Goal: Task Accomplishment & Management: Manage account settings

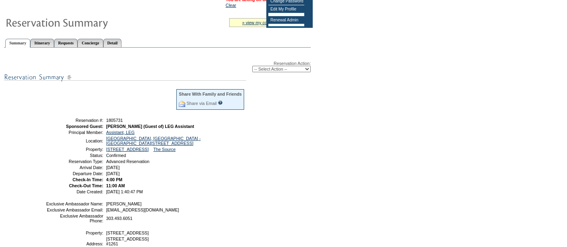
scroll to position [60, 0]
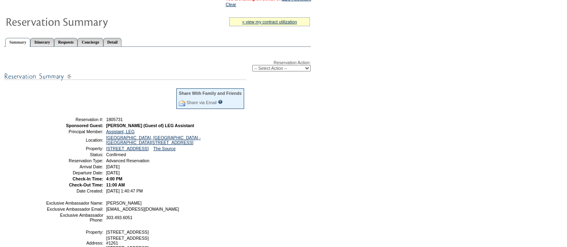
click at [268, 67] on select "-- Select Action -- Modify Reservation Dates Modify Reservation Cost Modify Occ…" at bounding box center [281, 68] width 58 height 6
select select "ChangeOccupancy"
click at [252, 65] on select "-- Select Action -- Modify Reservation Dates Modify Reservation Cost Modify Occ…" at bounding box center [281, 68] width 58 height 6
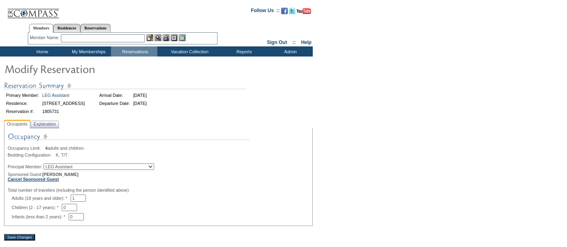
click at [54, 180] on b "Cancel Sponsored Guest" at bounding box center [33, 179] width 51 height 5
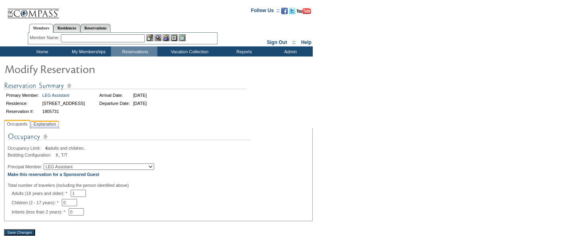
click at [52, 125] on span "Explanation" at bounding box center [45, 124] width 26 height 8
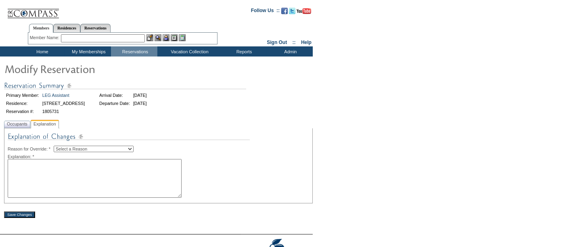
click at [68, 148] on select "Select a Reason Creating Continuous Stay Days Rebooked After Cancellation Editi…" at bounding box center [94, 149] width 80 height 6
select select "1045"
click at [60, 146] on select "Select a Reason Creating Continuous Stay Days Rebooked After Cancellation Editi…" at bounding box center [94, 149] width 80 height 6
click at [45, 180] on textarea at bounding box center [95, 178] width 174 height 39
type textarea "tv"
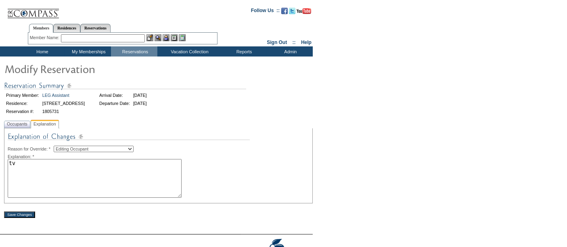
click at [23, 217] on input "Save Changes" at bounding box center [19, 214] width 31 height 6
